Goal: Task Accomplishment & Management: Manage account settings

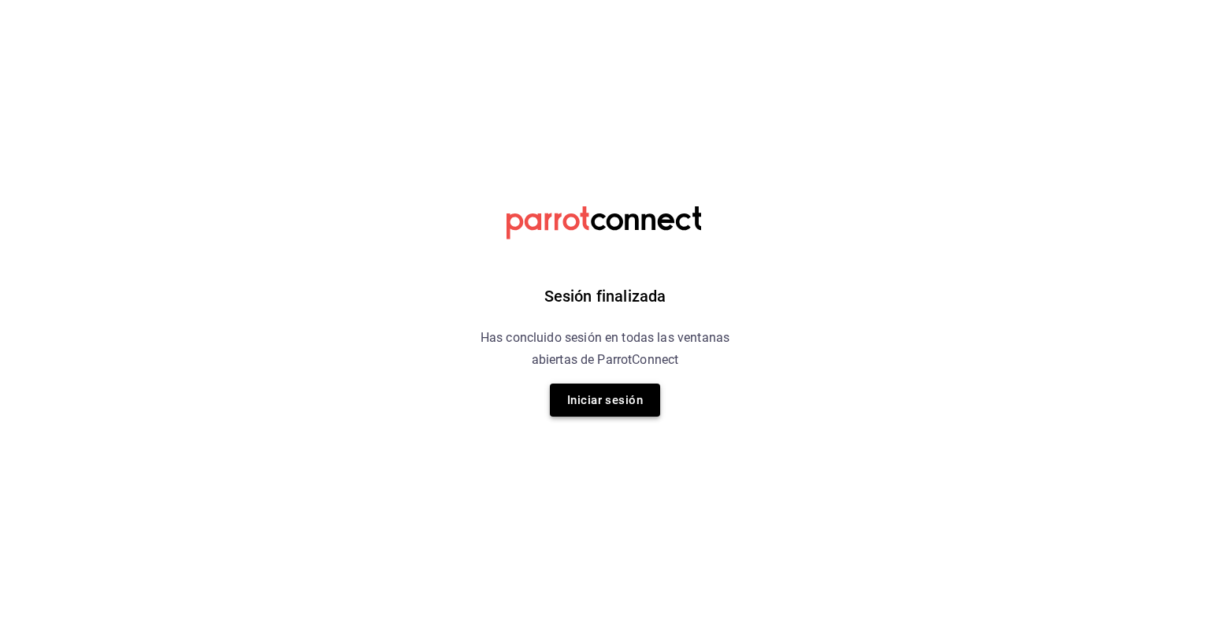
click at [612, 397] on button "Iniciar sesión" at bounding box center [605, 400] width 110 height 33
